Goal: Information Seeking & Learning: Learn about a topic

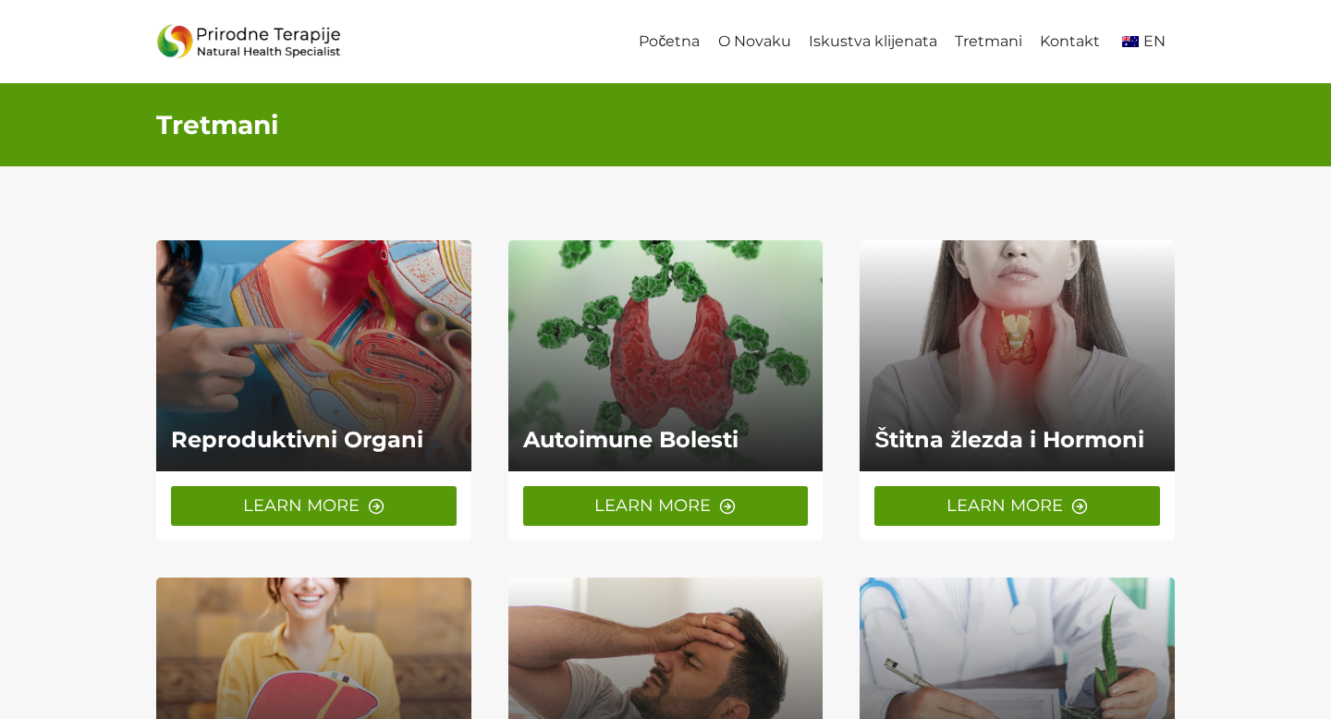
click at [218, 344] on link at bounding box center [313, 355] width 315 height 231
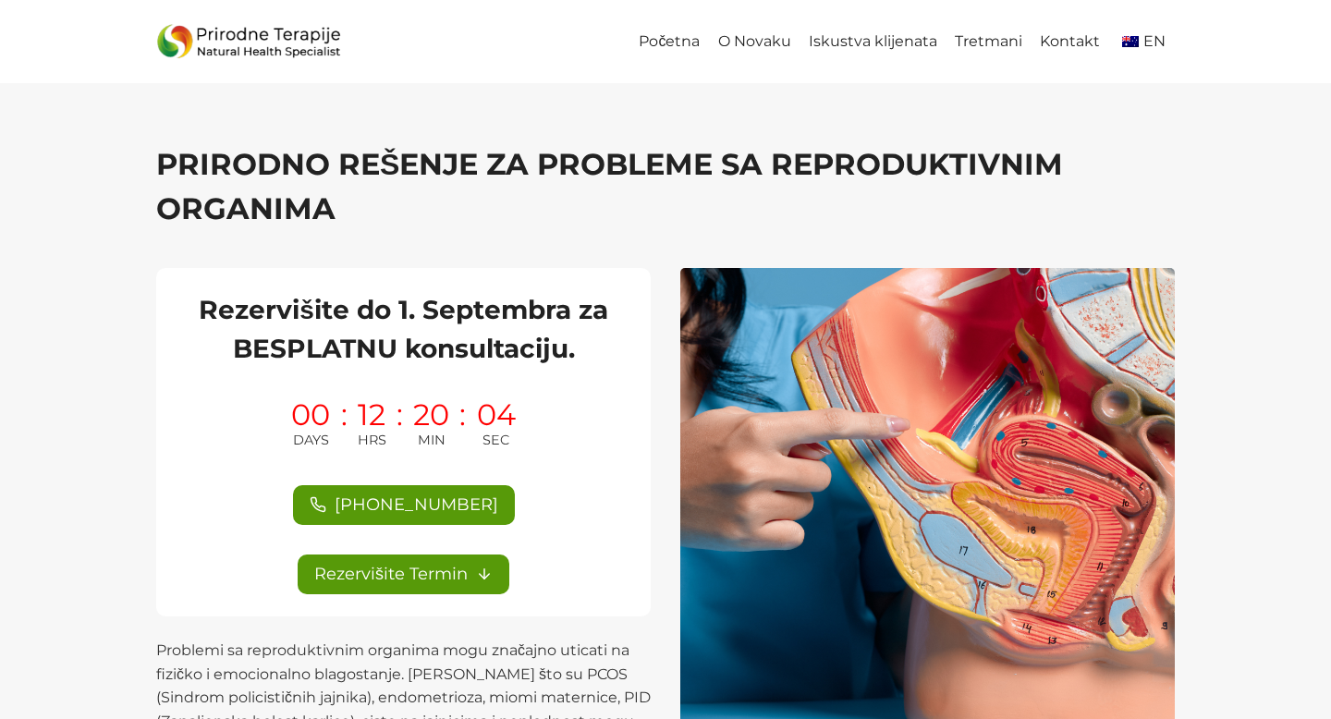
click at [341, 167] on h1 "PRIRODNO REŠENJE ZA PROBLEME SA REPRODUKTIVNIM ORGANIMA" at bounding box center [665, 186] width 1018 height 89
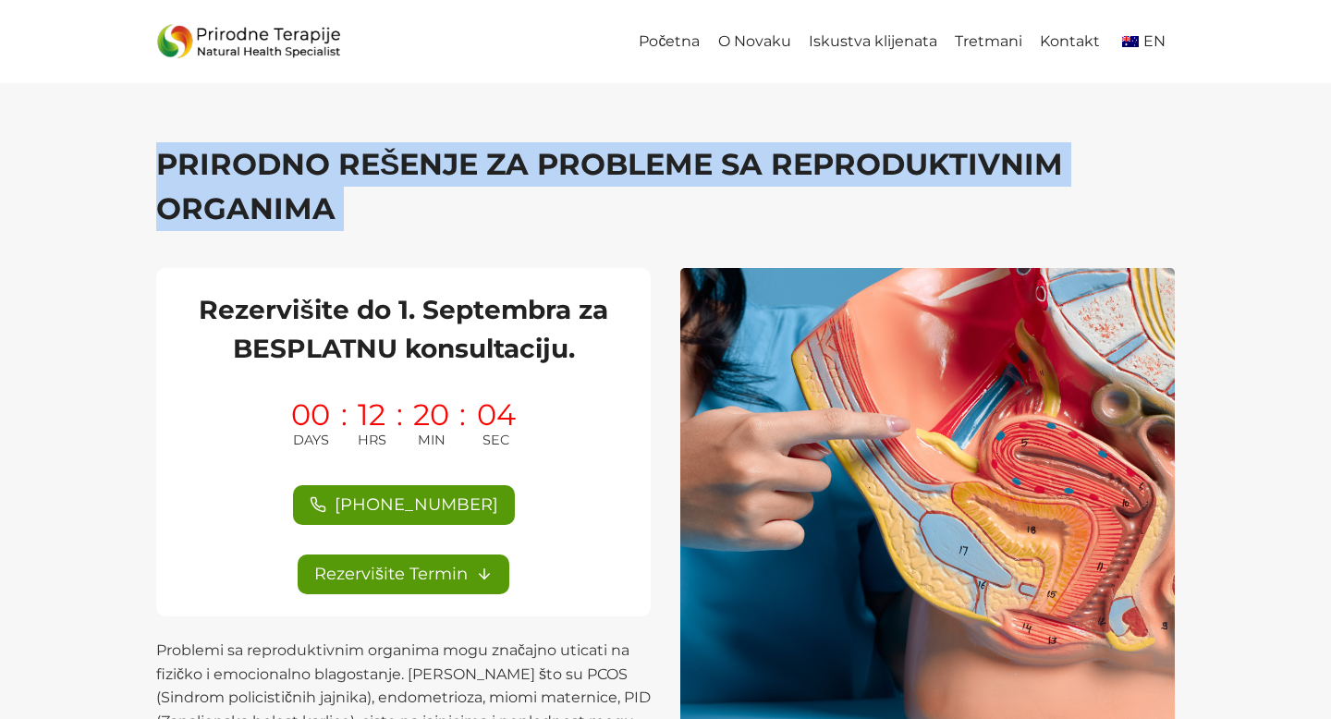
click at [341, 167] on h1 "PRIRODNO REŠENJE ZA PROBLEME SA REPRODUKTIVNIM ORGANIMA" at bounding box center [665, 186] width 1018 height 89
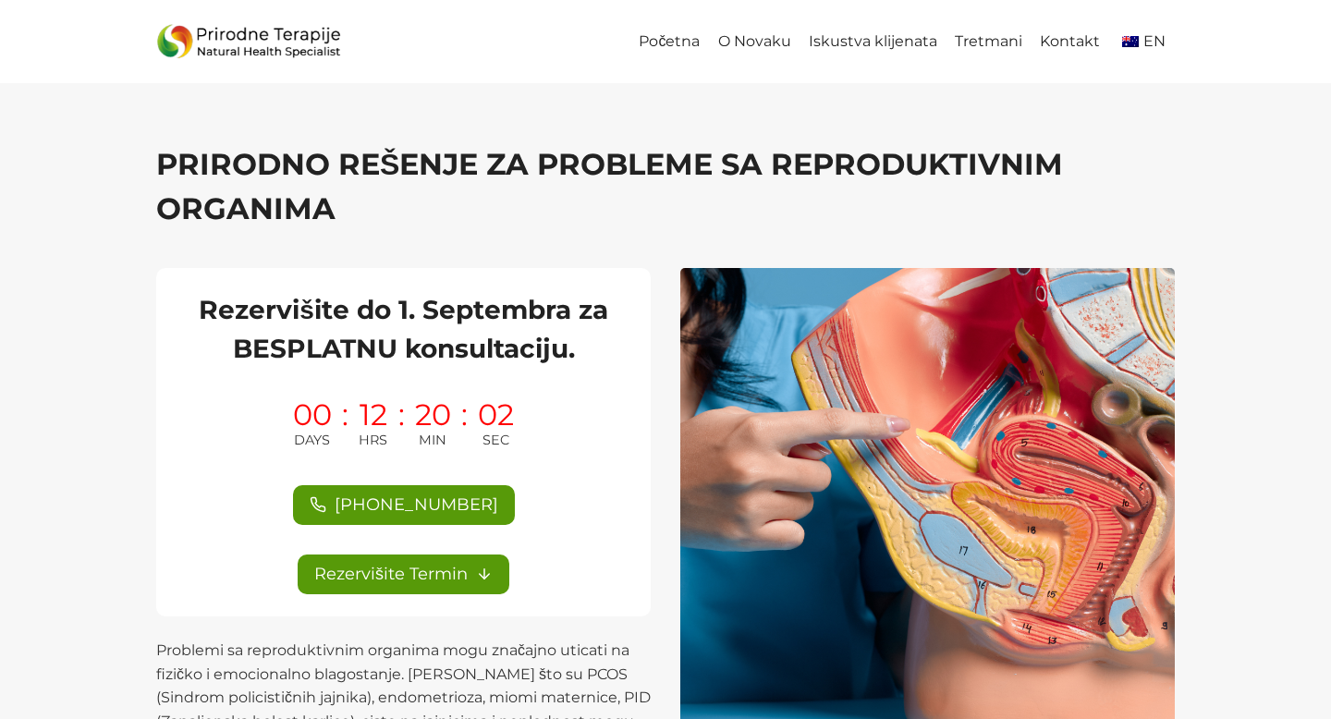
click at [347, 319] on h2 "Rezervišite do 1. Septembra za BESPLATNU konsultaciju." at bounding box center [403, 329] width 450 height 78
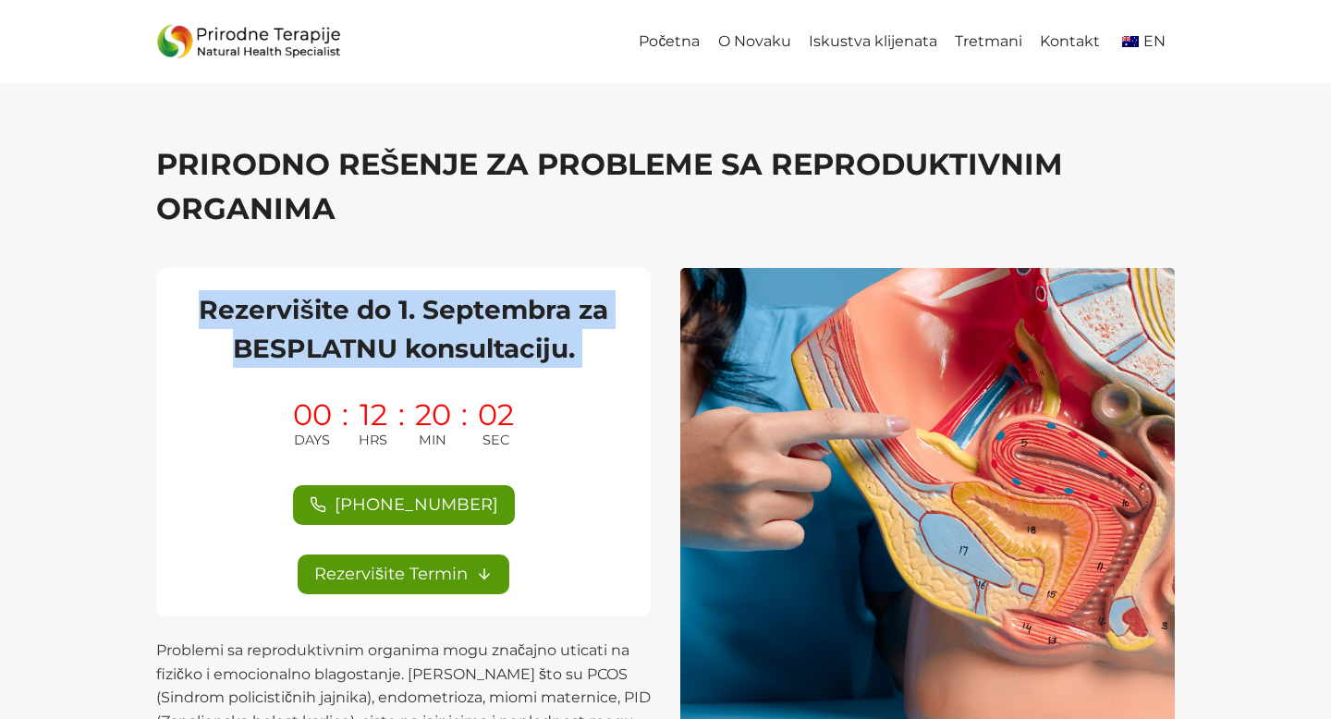
click at [347, 319] on h2 "Rezervišite do 1. Septembra za BESPLATNU konsultaciju." at bounding box center [403, 329] width 450 height 78
copy div "Rezervišite do 1. Septembra za BESPLATNU konsultaciju."
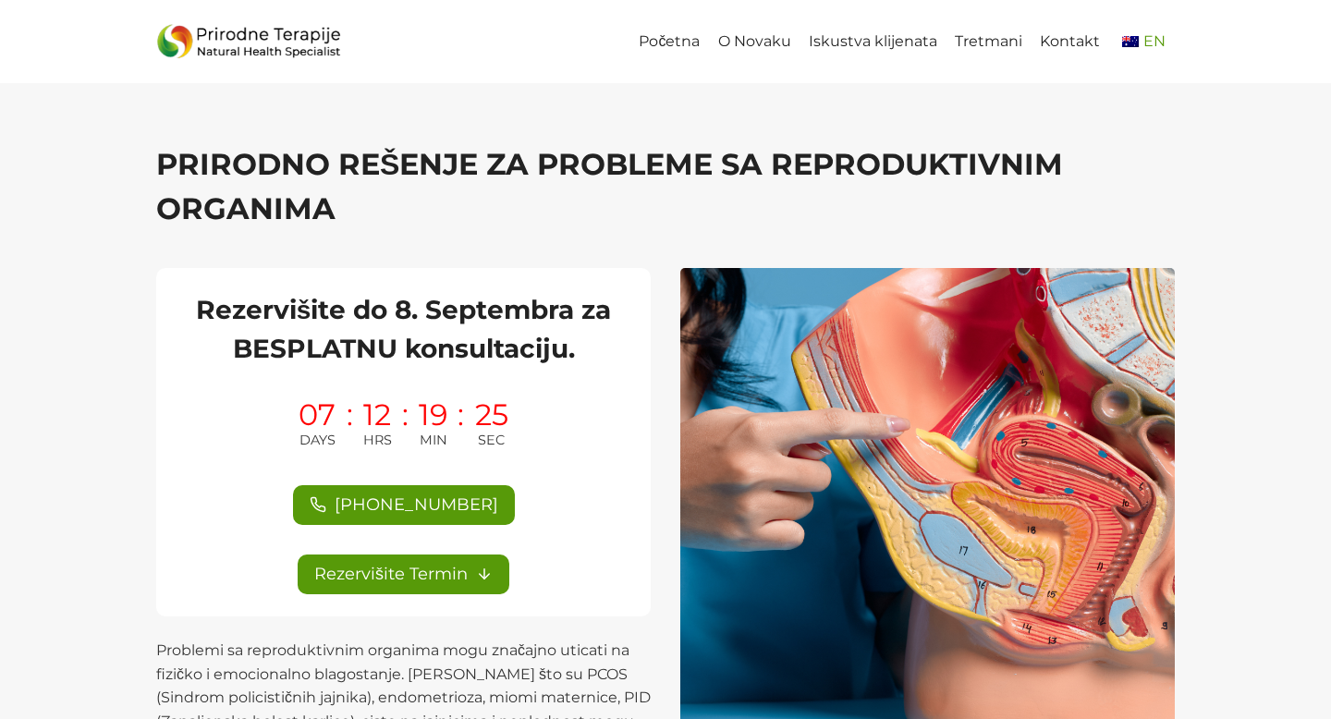
click at [1144, 37] on span "EN" at bounding box center [1154, 41] width 22 height 18
